Goal: Task Accomplishment & Management: Use online tool/utility

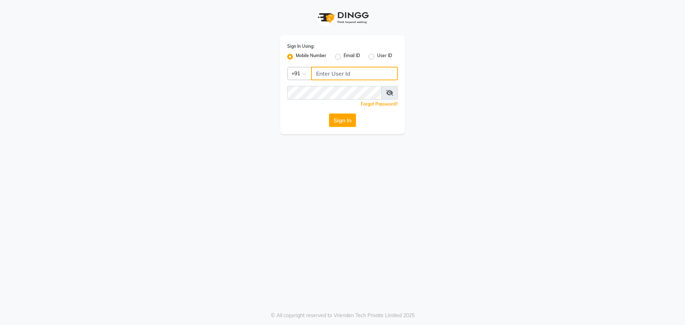
click at [359, 73] on input "Username" at bounding box center [354, 74] width 87 height 14
type input "7895733127"
click at [333, 113] on div "Sign In Using: Mobile Number Email ID User ID Country Code × [PHONE_NUMBER] Rem…" at bounding box center [342, 84] width 125 height 99
click at [333, 117] on button "Sign In" at bounding box center [342, 120] width 27 height 14
